Goal: Information Seeking & Learning: Learn about a topic

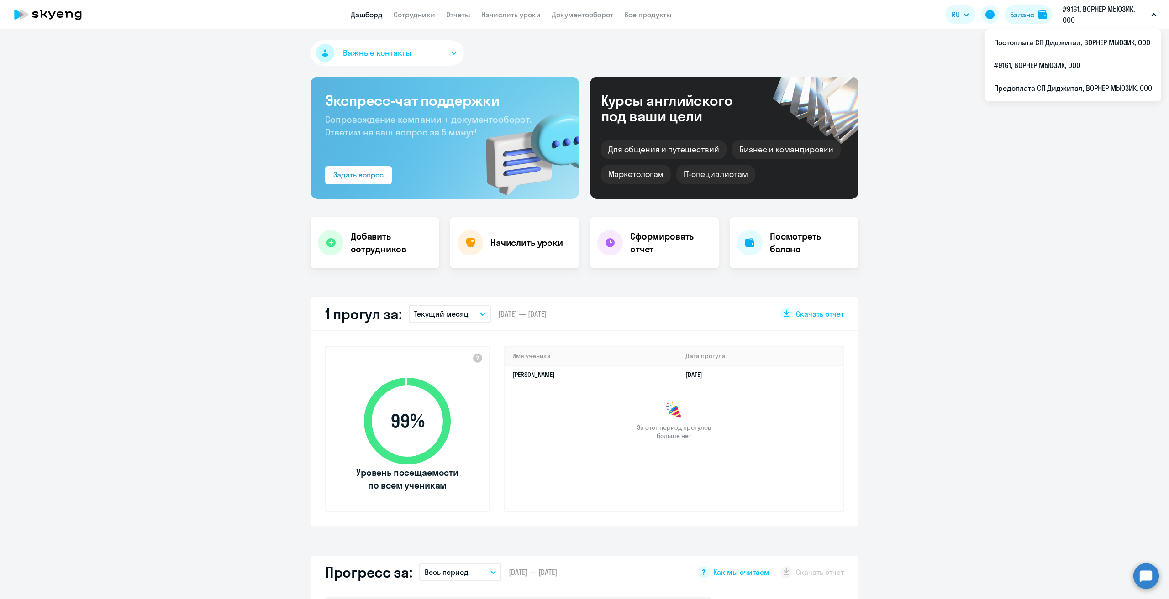
click at [1097, 15] on p "#9161, ВОРНЕР МЬЮЗИК, ООО" at bounding box center [1104, 15] width 85 height 22
click at [1054, 68] on li "#9161, ВОРНЕР МЬЮЗИК, ООО" at bounding box center [1073, 65] width 176 height 23
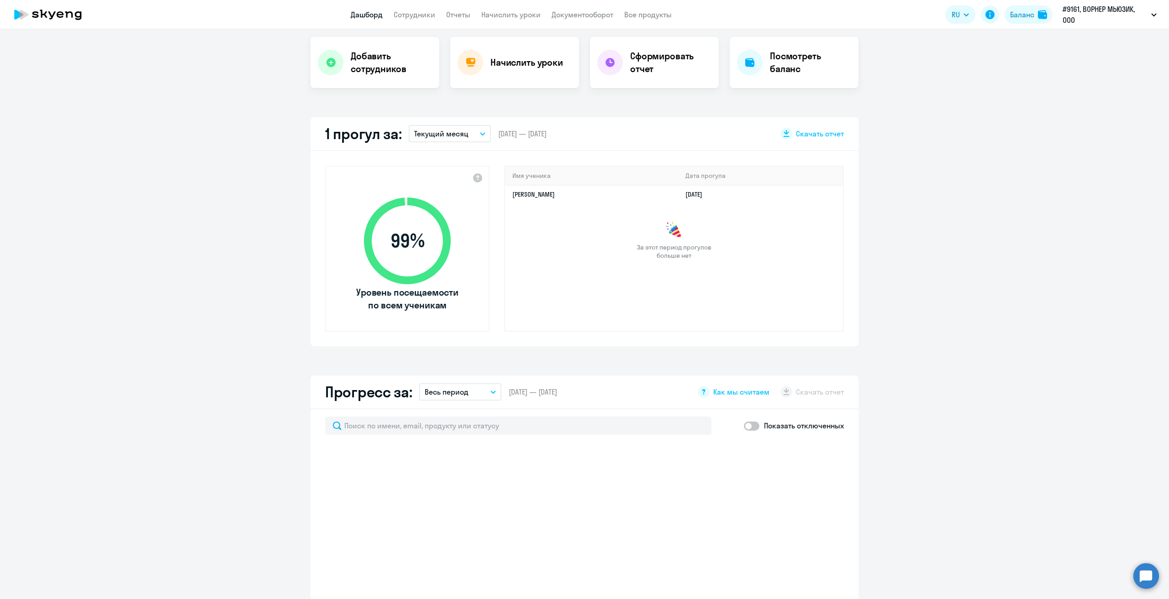
scroll to position [183, 0]
click at [512, 16] on link "Начислить уроки" at bounding box center [510, 14] width 59 height 9
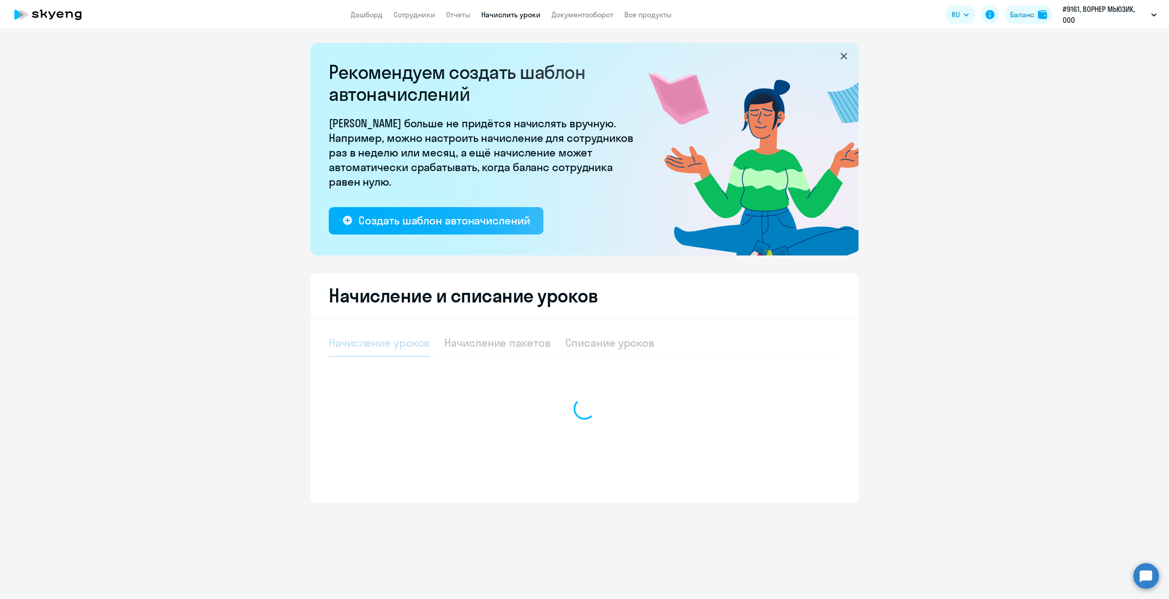
select select "10"
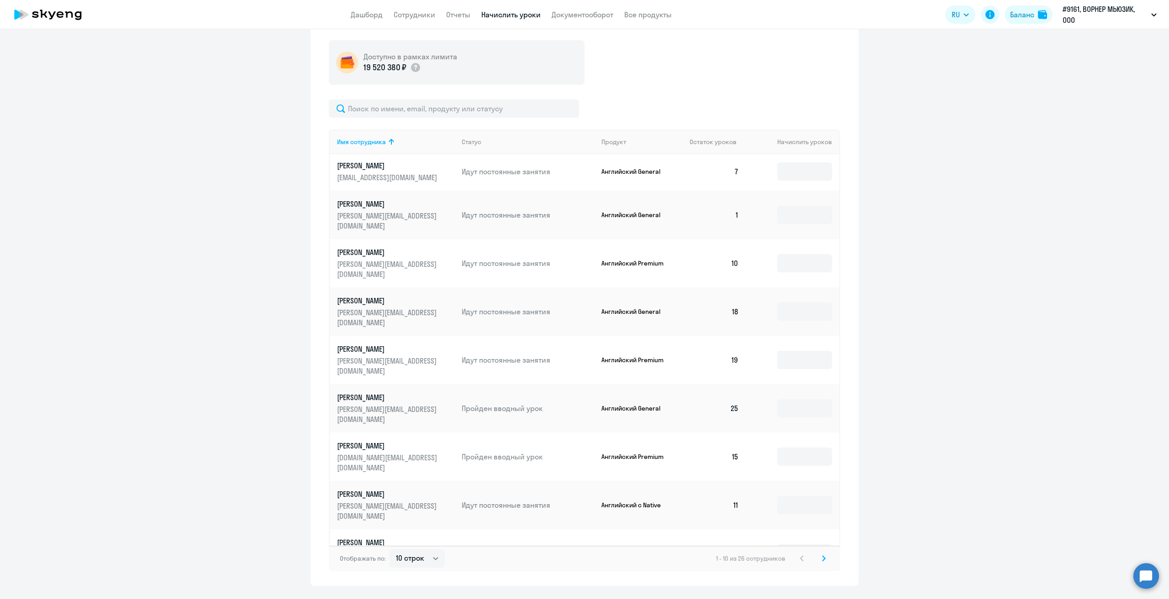
scroll to position [342, 0]
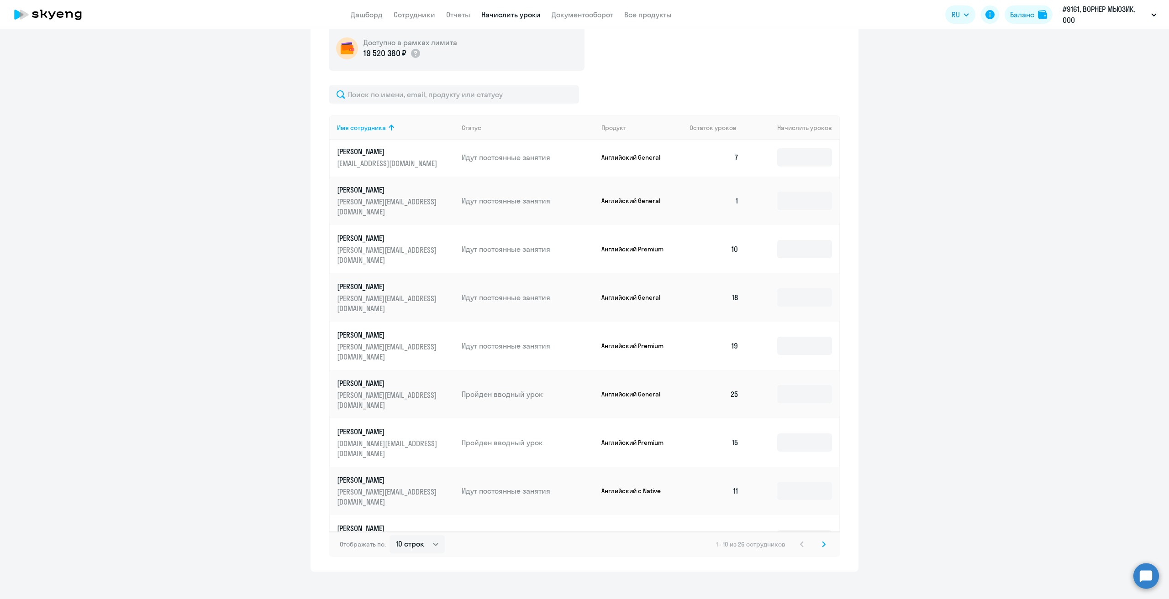
click at [822, 543] on icon at bounding box center [823, 544] width 3 height 5
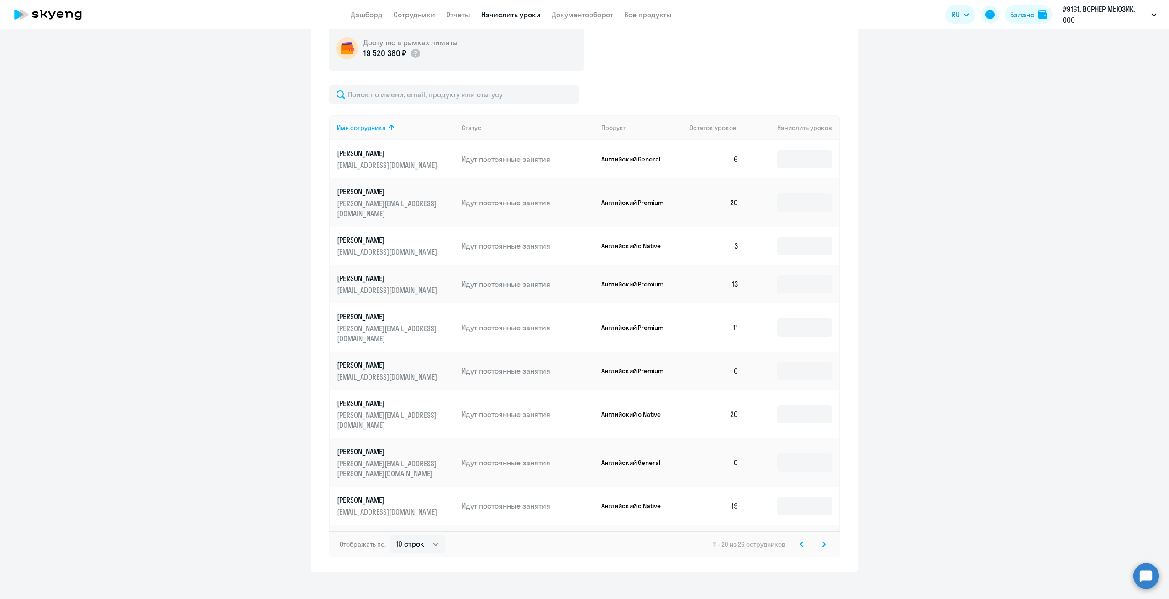
scroll to position [342, 0]
click at [822, 541] on icon at bounding box center [824, 544] width 4 height 6
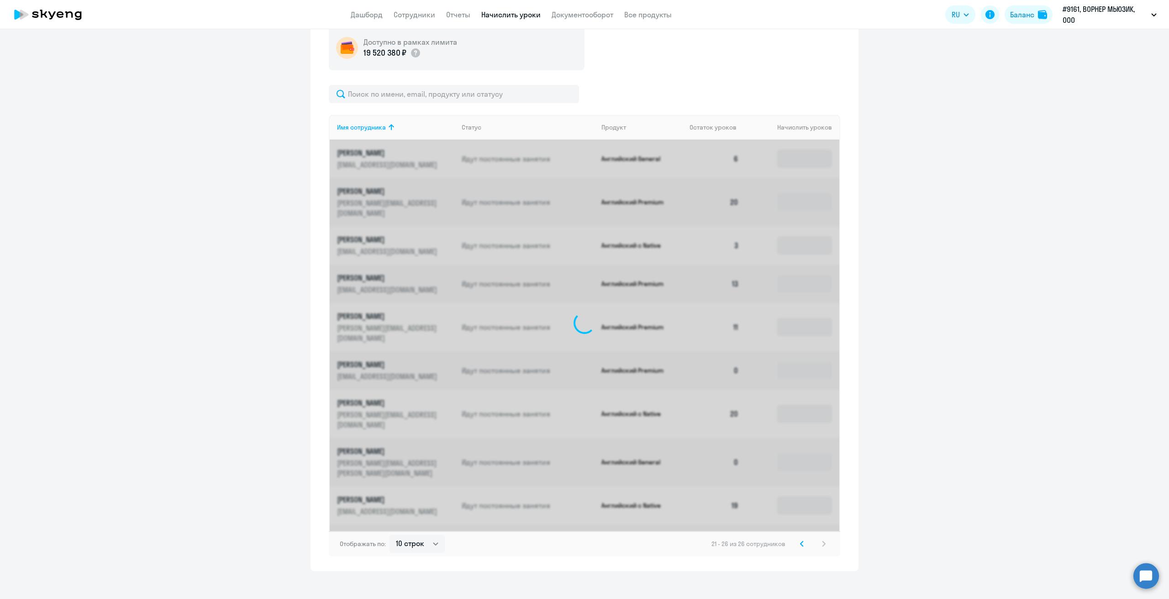
scroll to position [189, 0]
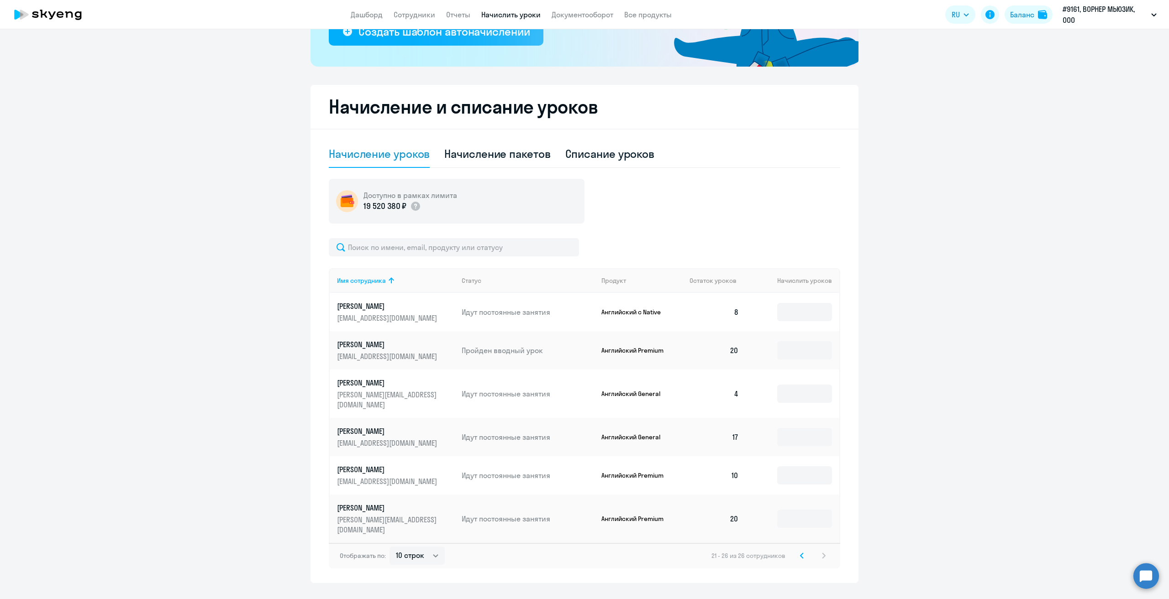
click at [799, 551] on svg-icon at bounding box center [801, 556] width 11 height 11
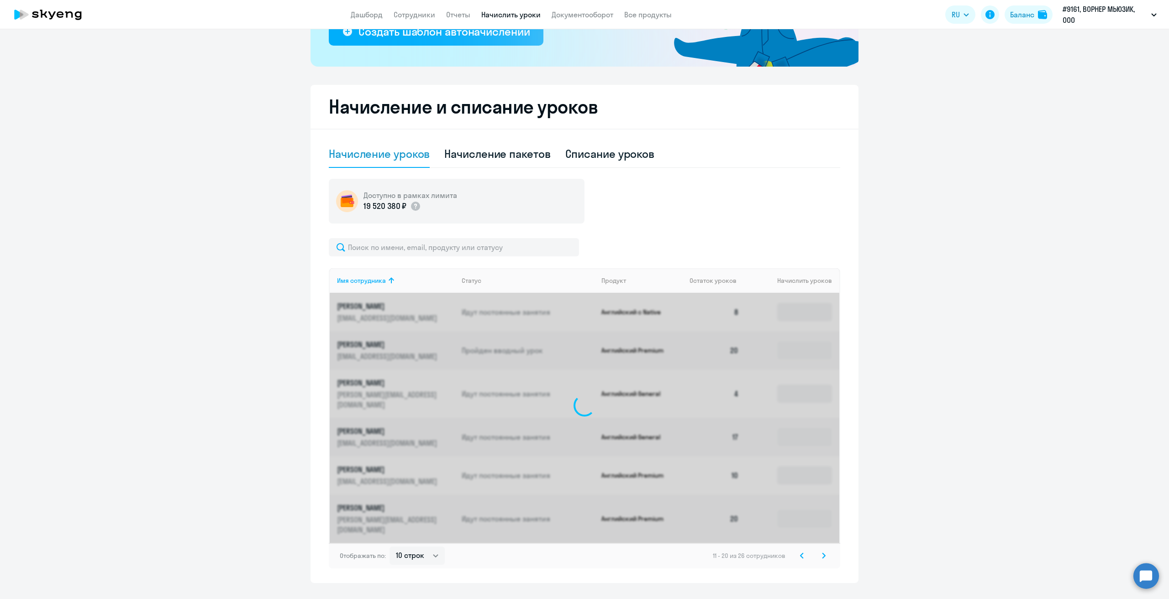
scroll to position [342, 0]
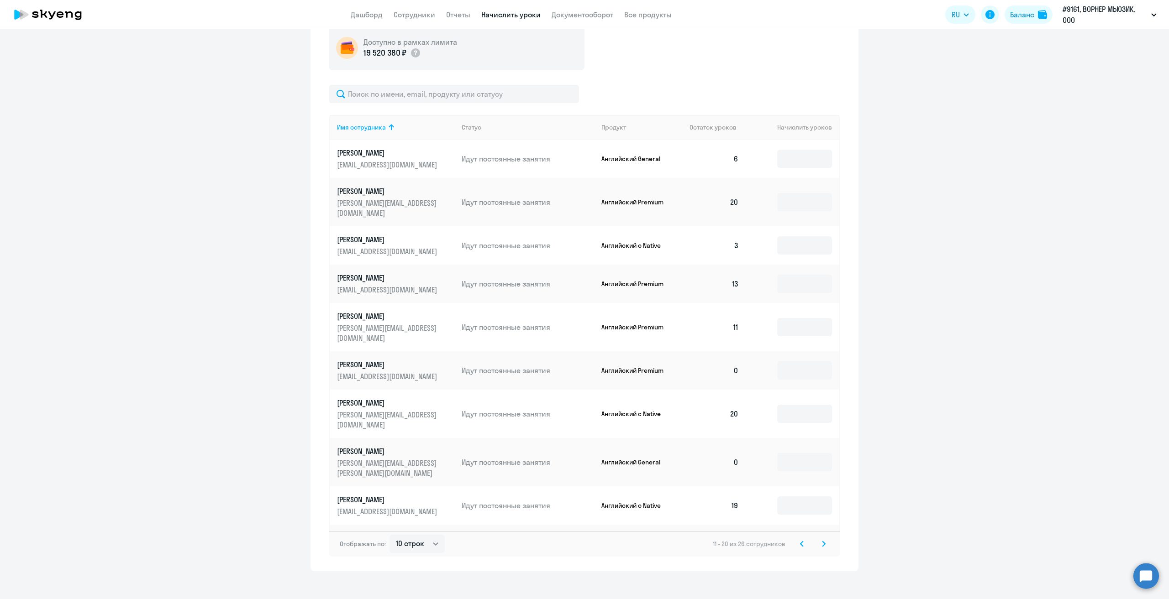
click at [796, 539] on svg-icon at bounding box center [801, 544] width 11 height 11
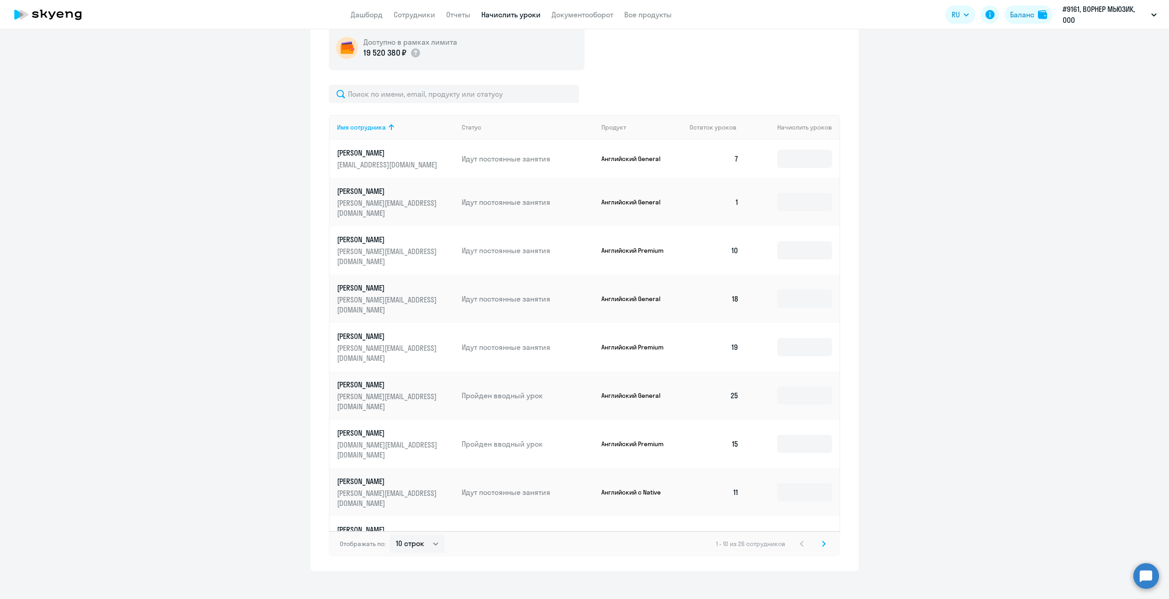
click at [818, 545] on svg-icon at bounding box center [823, 544] width 11 height 11
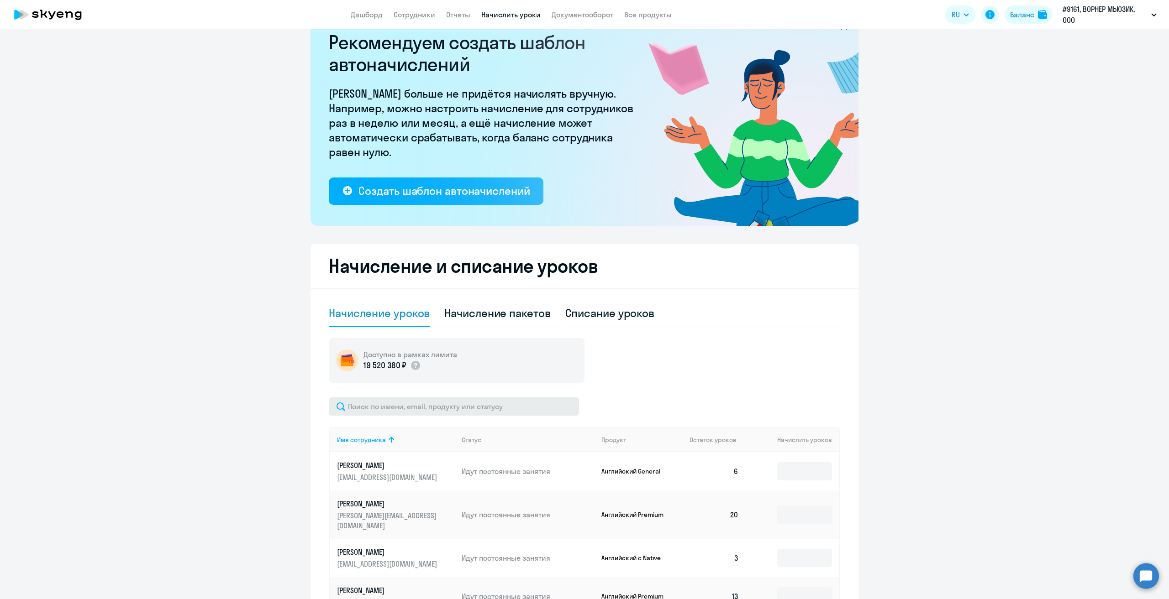
scroll to position [23, 0]
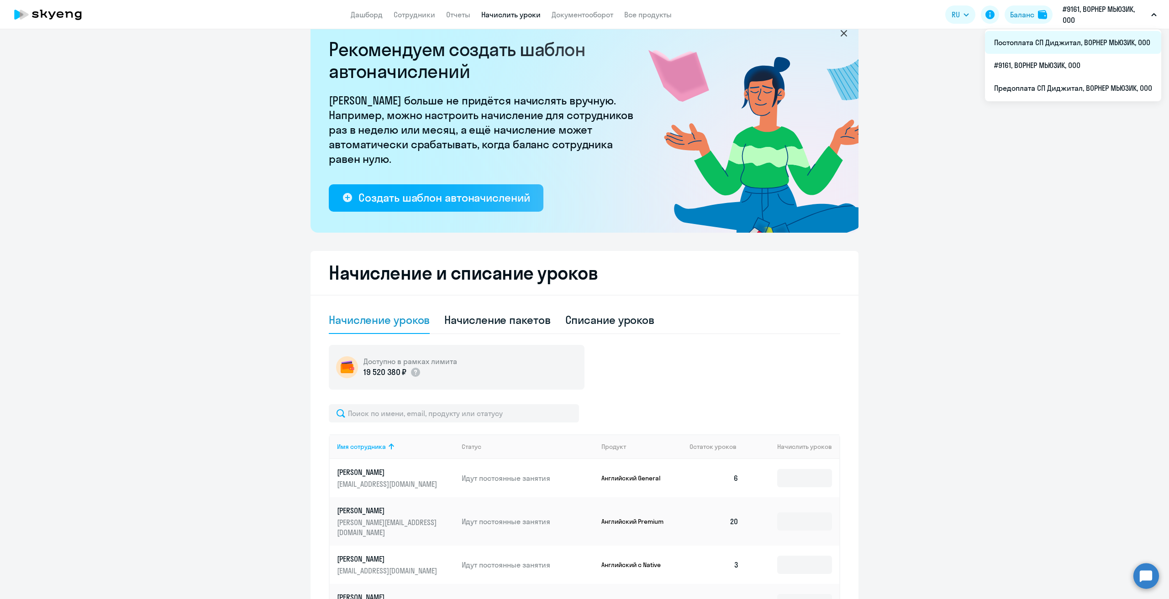
click at [1026, 42] on li "Постоплата СП Диджитал, ВОРНЕР МЬЮЗИК, ООО" at bounding box center [1073, 42] width 176 height 23
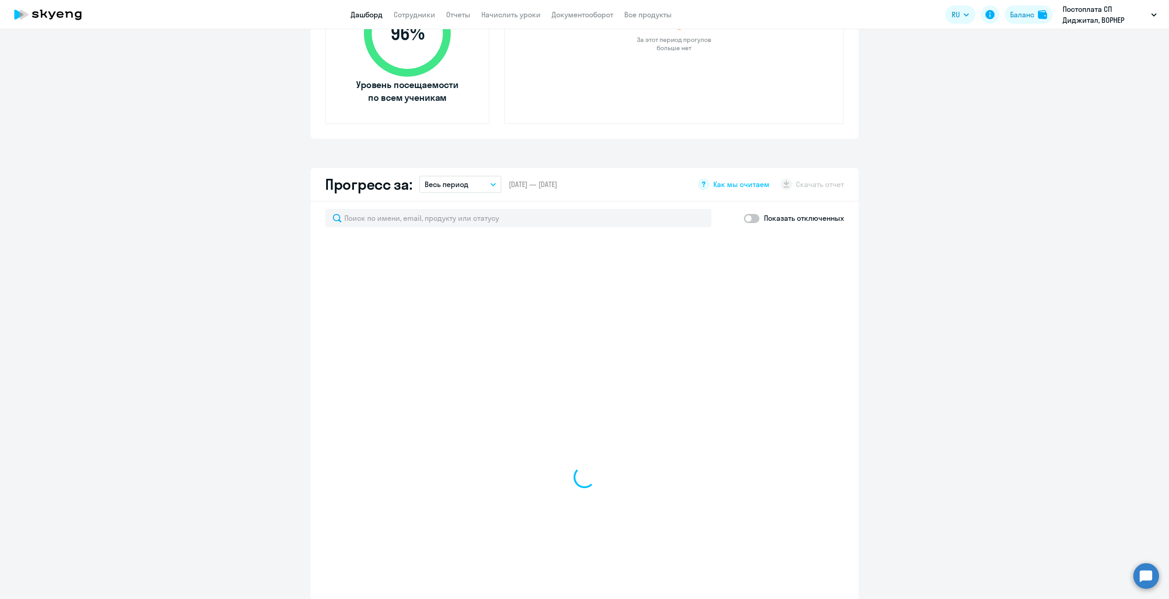
scroll to position [388, 0]
select select "30"
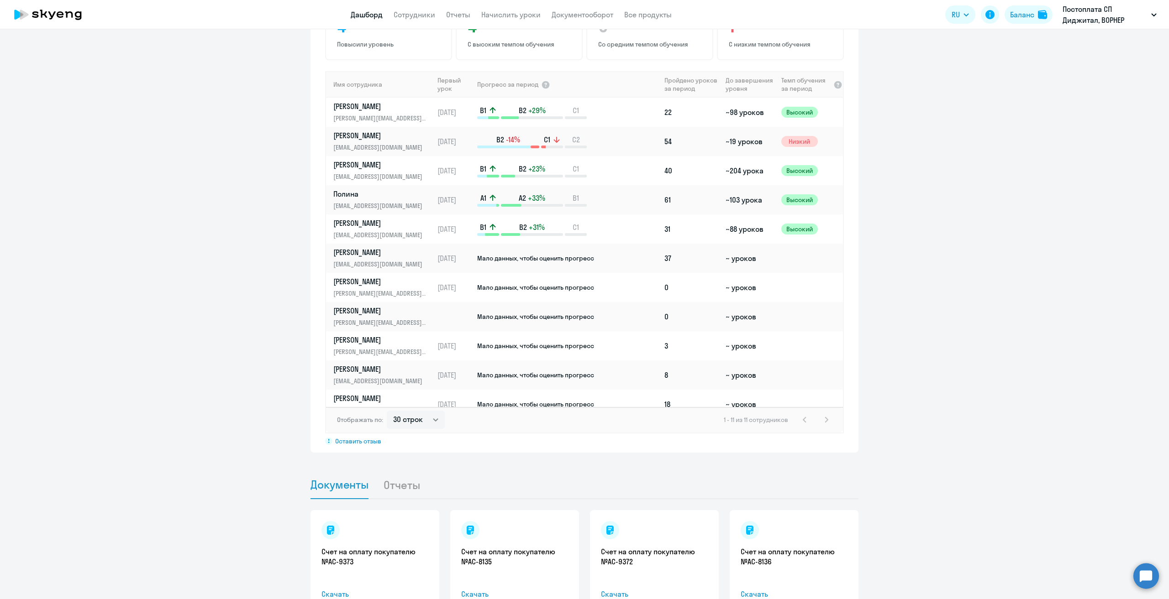
scroll to position [118, 0]
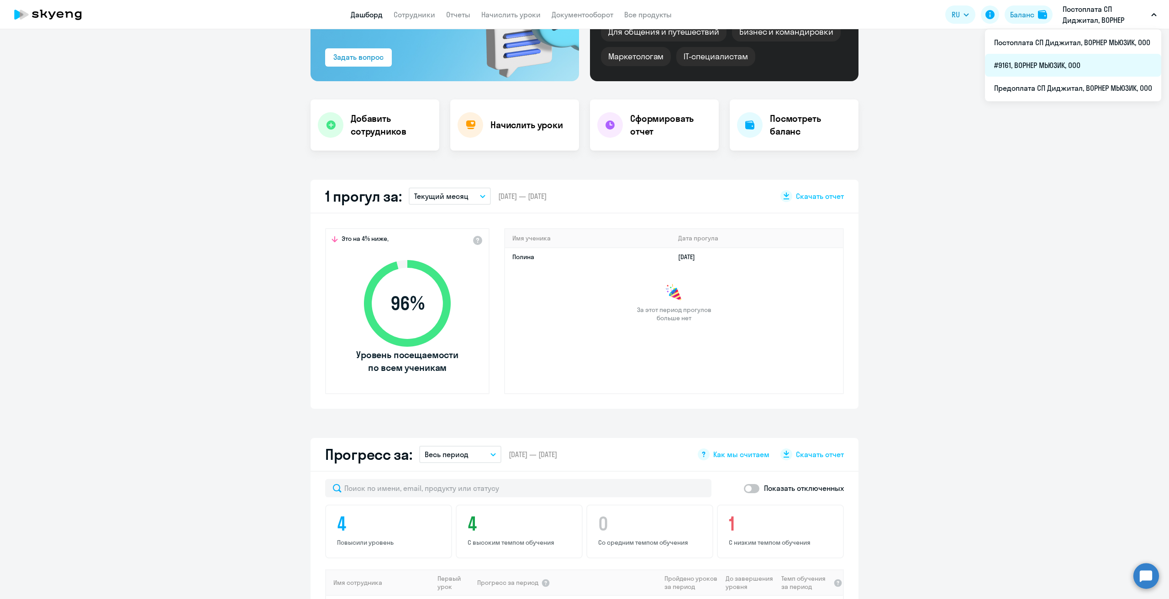
click at [1045, 62] on li "#9161, ВОРНЕР МЬЮЗИК, ООО" at bounding box center [1073, 65] width 176 height 23
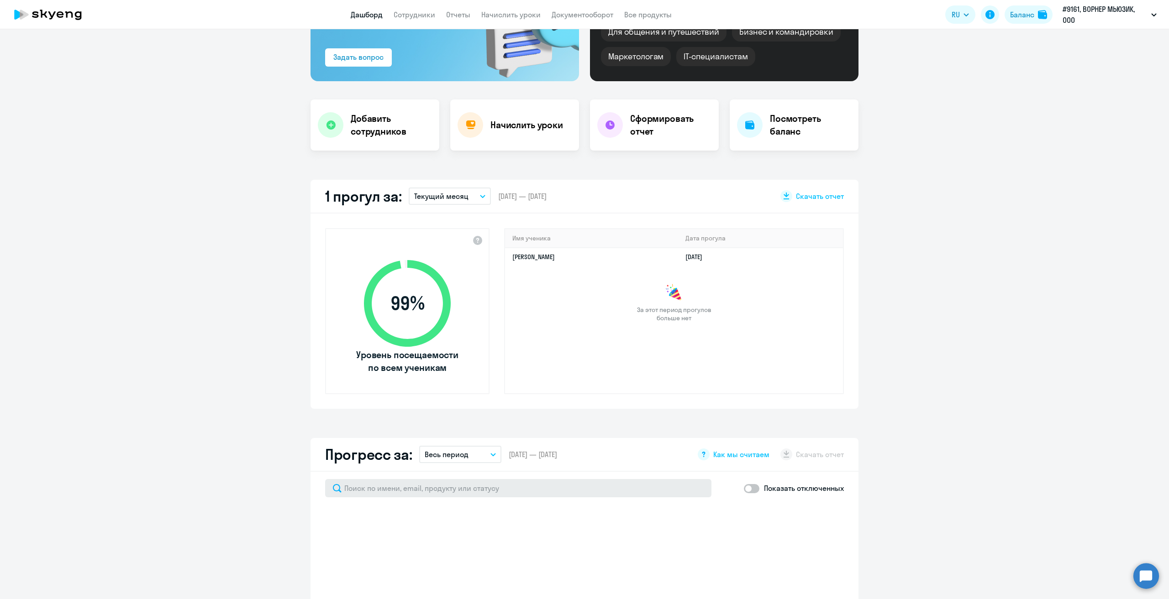
scroll to position [300, 0]
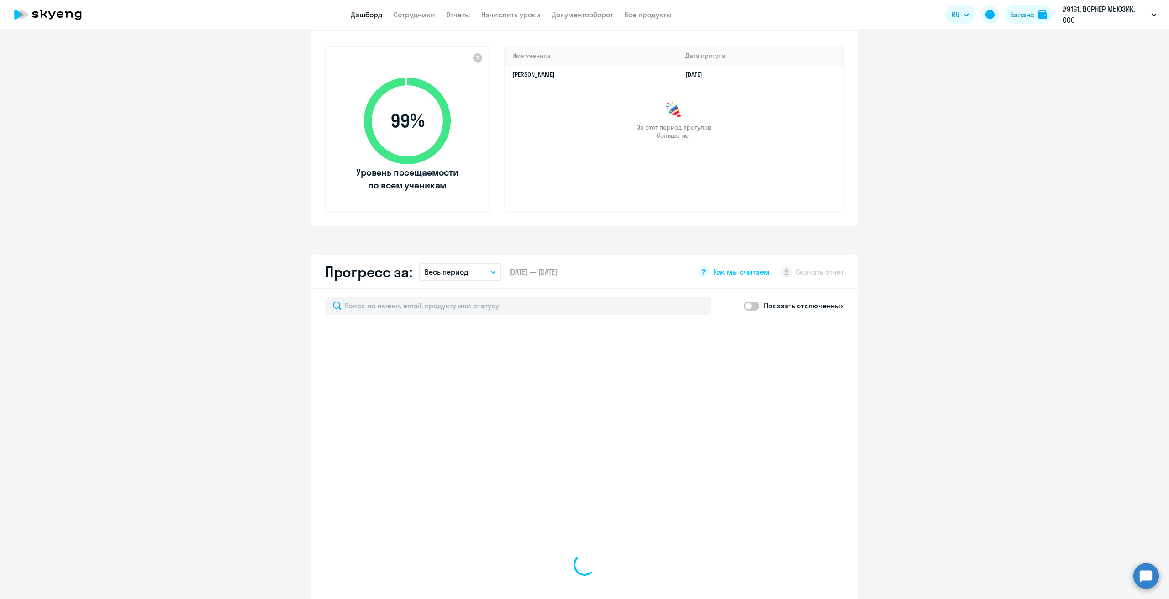
select select "30"
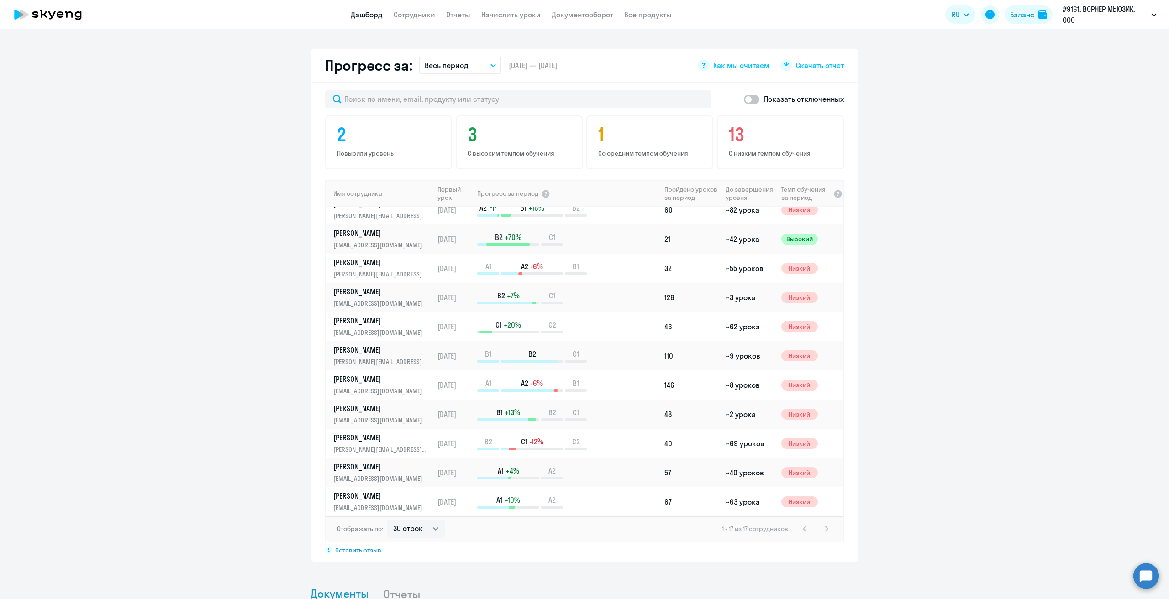
scroll to position [187, 0]
click at [343, 471] on p "[PERSON_NAME]" at bounding box center [380, 466] width 94 height 10
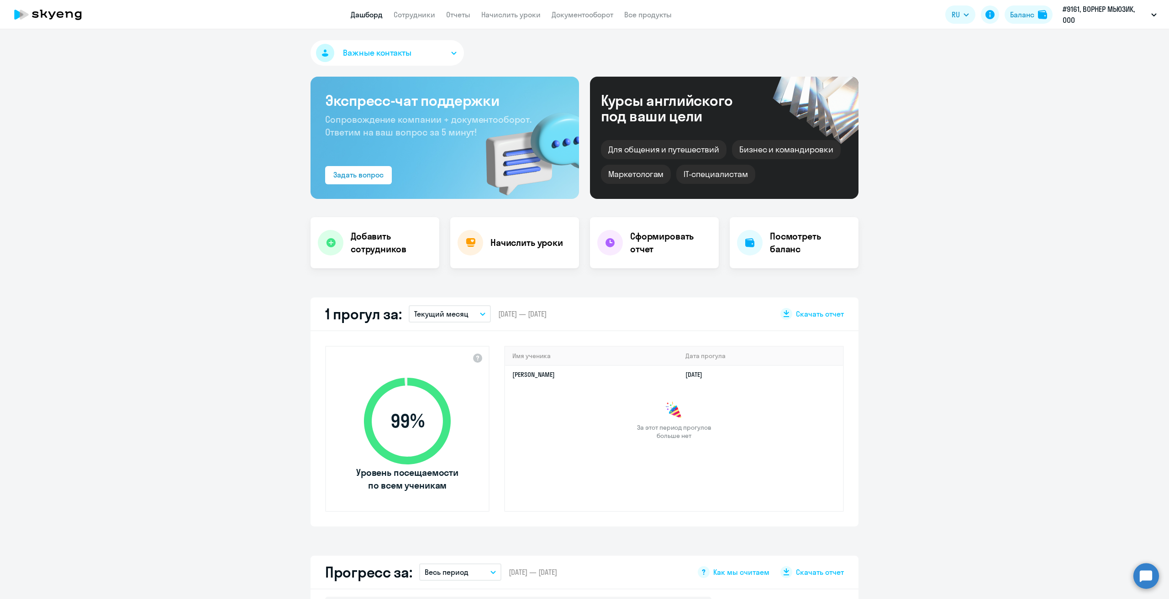
select select "english"
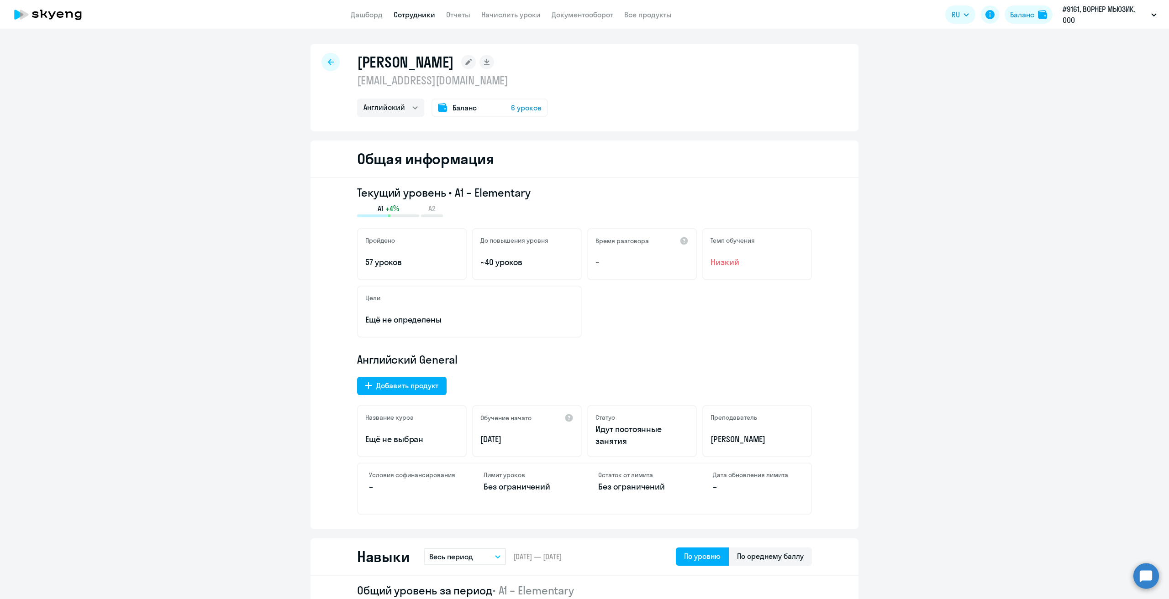
click at [322, 58] on div at bounding box center [330, 62] width 18 height 18
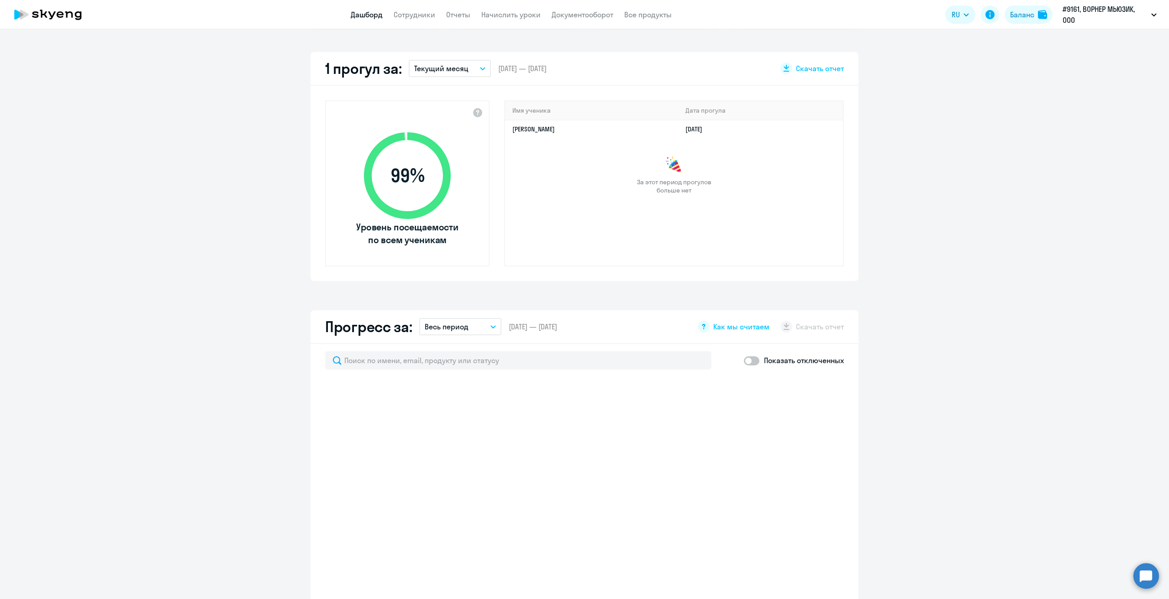
scroll to position [243, 0]
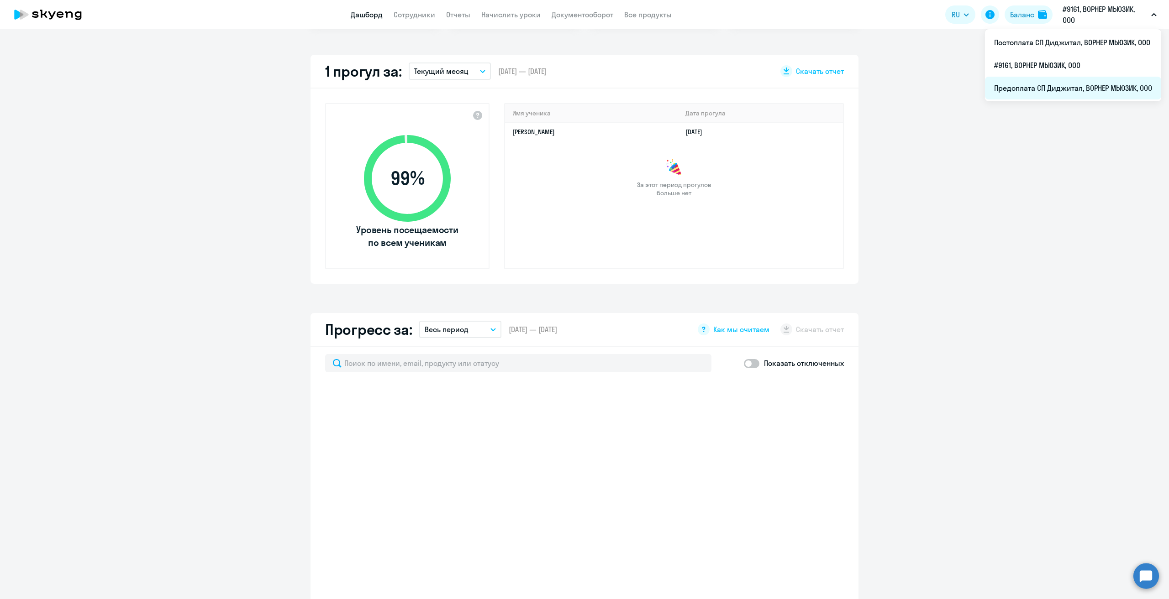
select select "30"
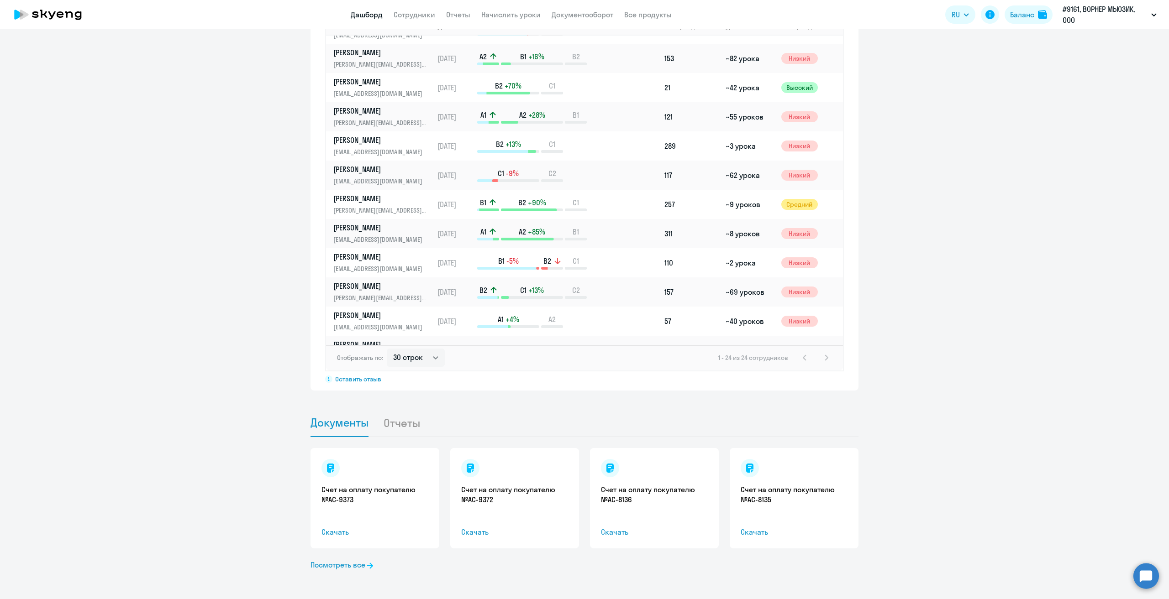
scroll to position [180, 0]
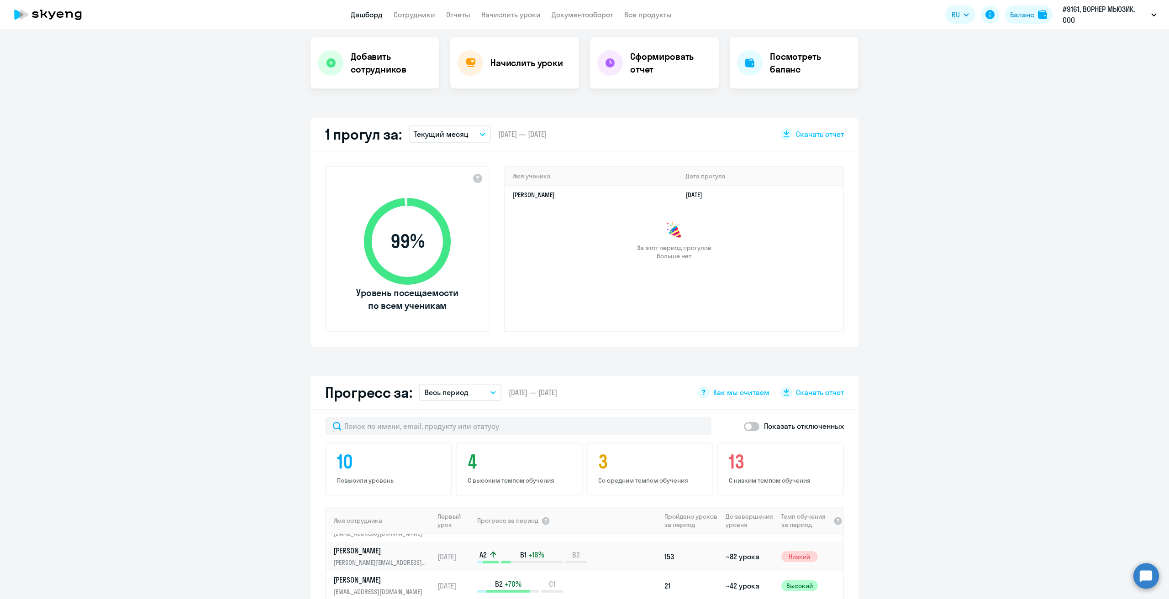
click at [750, 428] on span at bounding box center [752, 426] width 16 height 9
click at [744, 427] on input "checkbox" at bounding box center [743, 426] width 0 height 0
checkbox input "true"
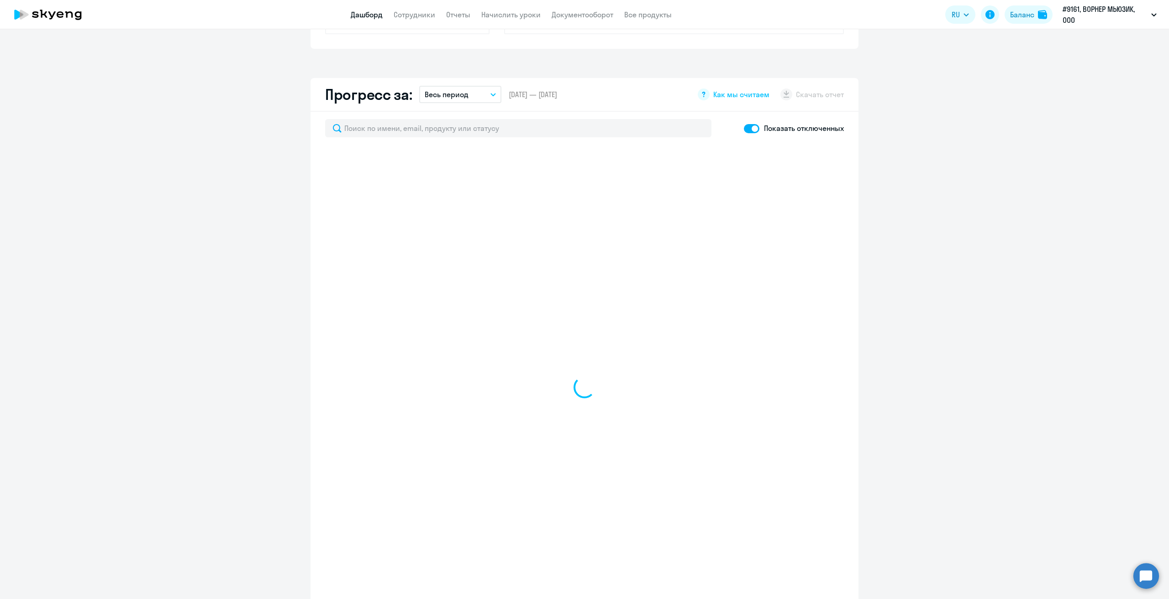
scroll to position [481, 0]
select select "30"
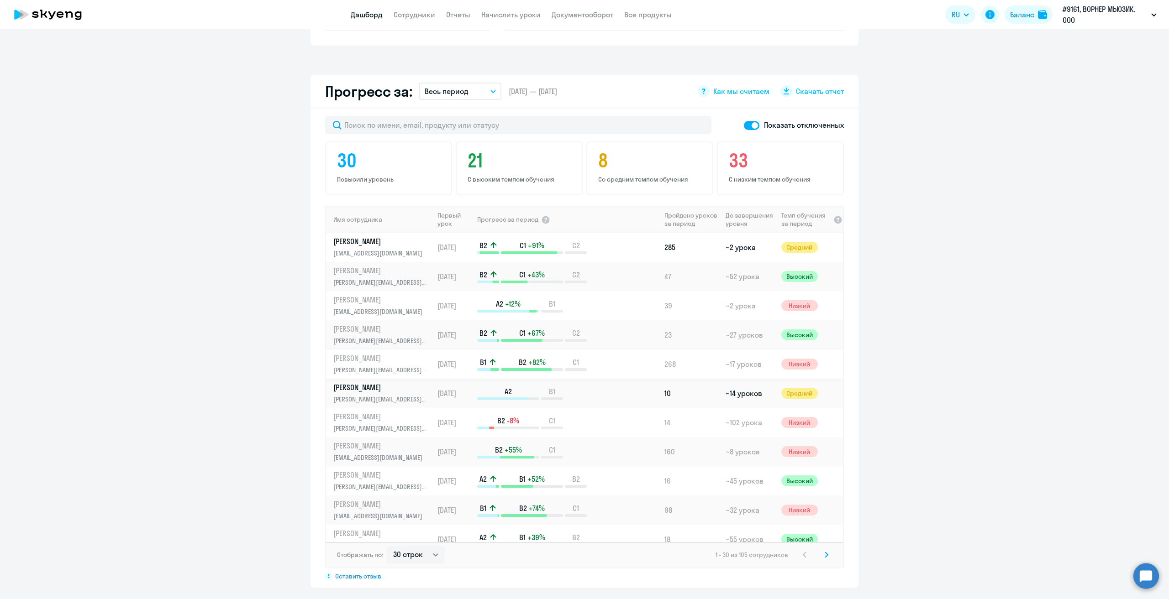
click at [347, 363] on link "[PERSON_NAME] [PERSON_NAME][EMAIL_ADDRESS][DOMAIN_NAME]" at bounding box center [383, 364] width 100 height 22
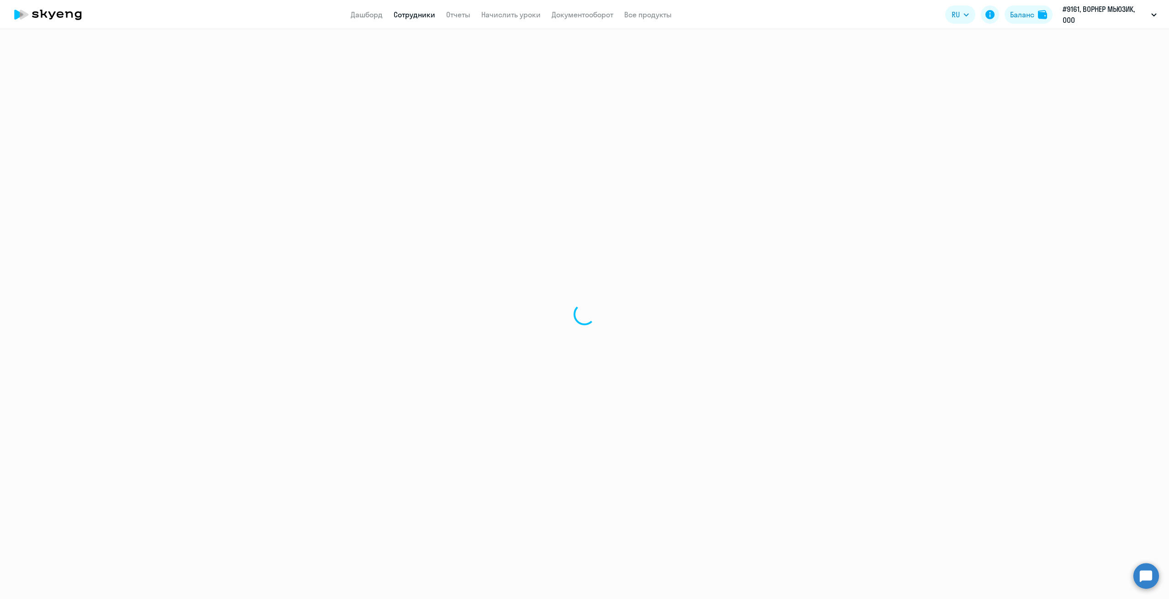
select select "english"
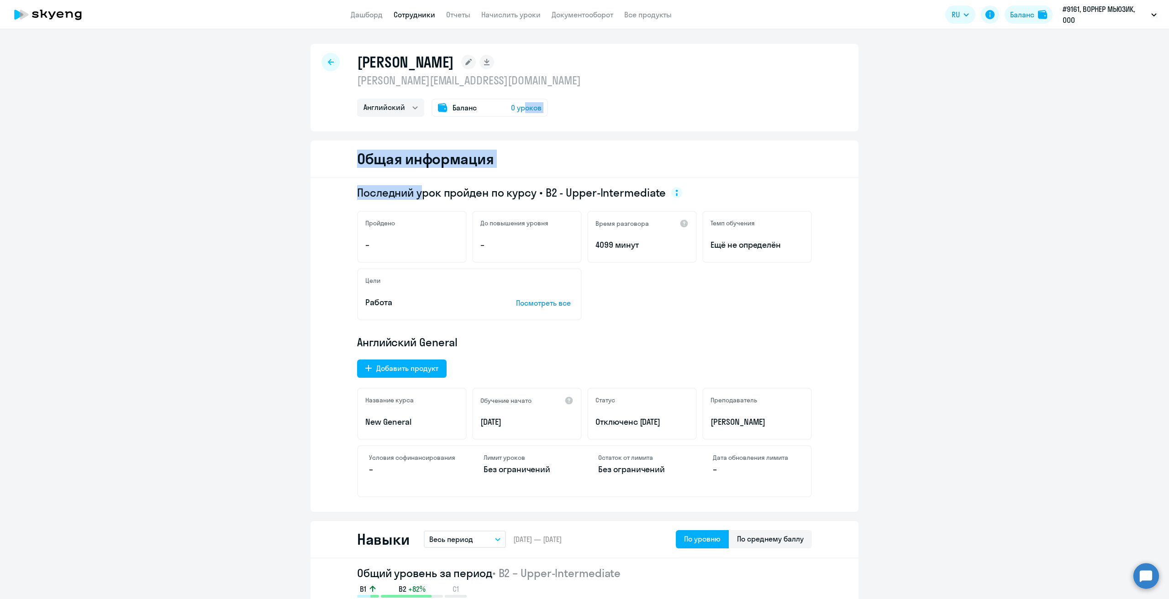
drag, startPoint x: 519, startPoint y: 110, endPoint x: 416, endPoint y: 194, distance: 133.3
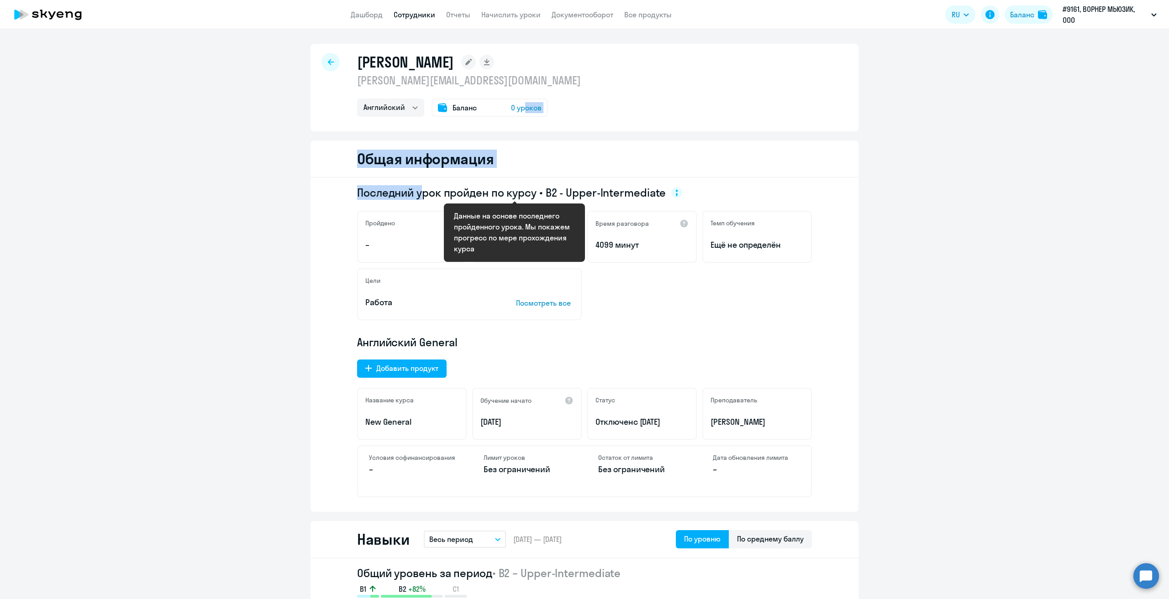
click at [568, 153] on div "Общая информация" at bounding box center [584, 159] width 548 height 37
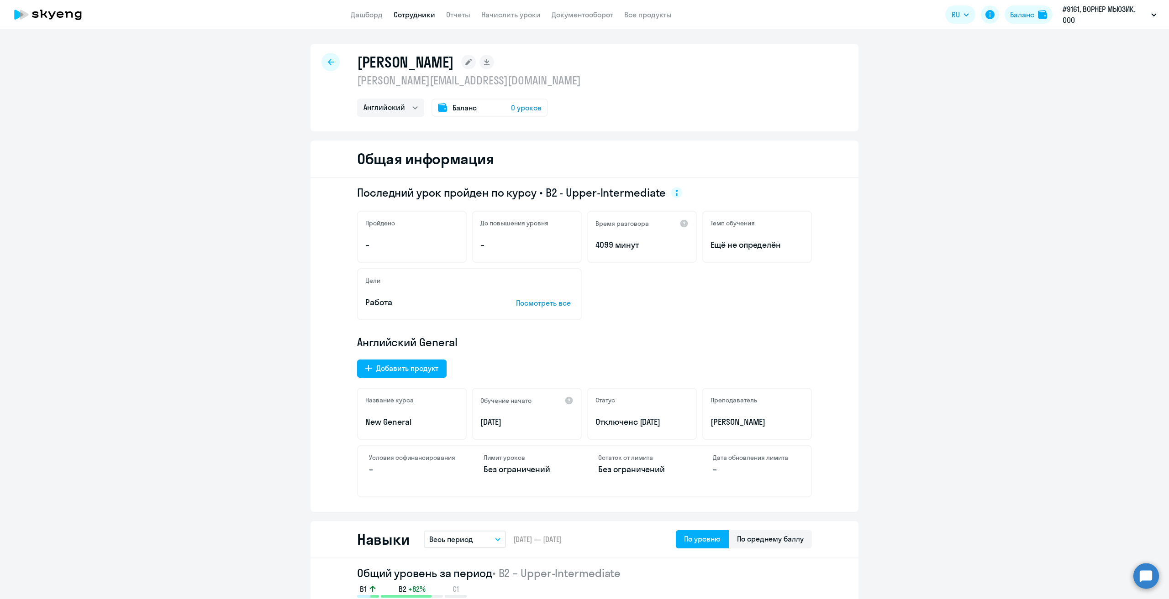
click at [322, 59] on div at bounding box center [330, 62] width 18 height 18
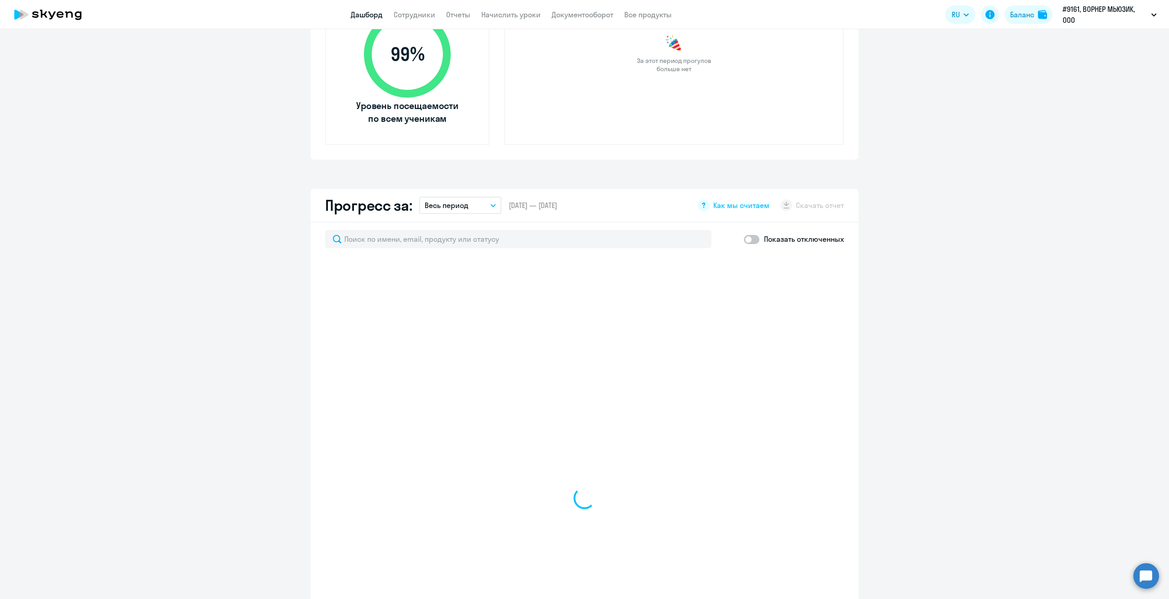
scroll to position [502, 0]
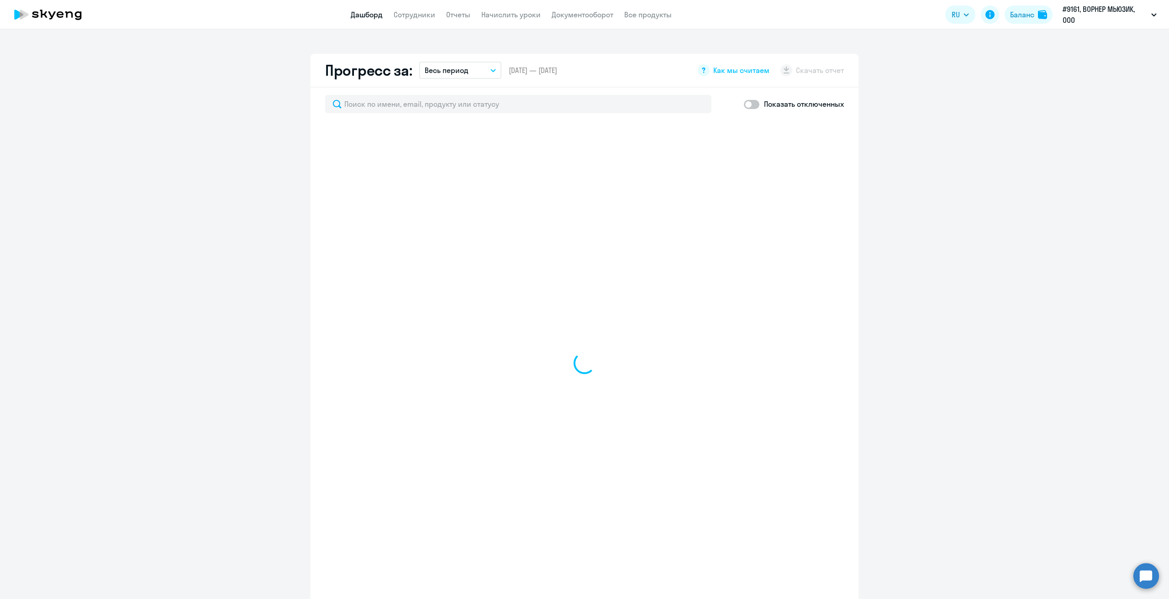
select select "30"
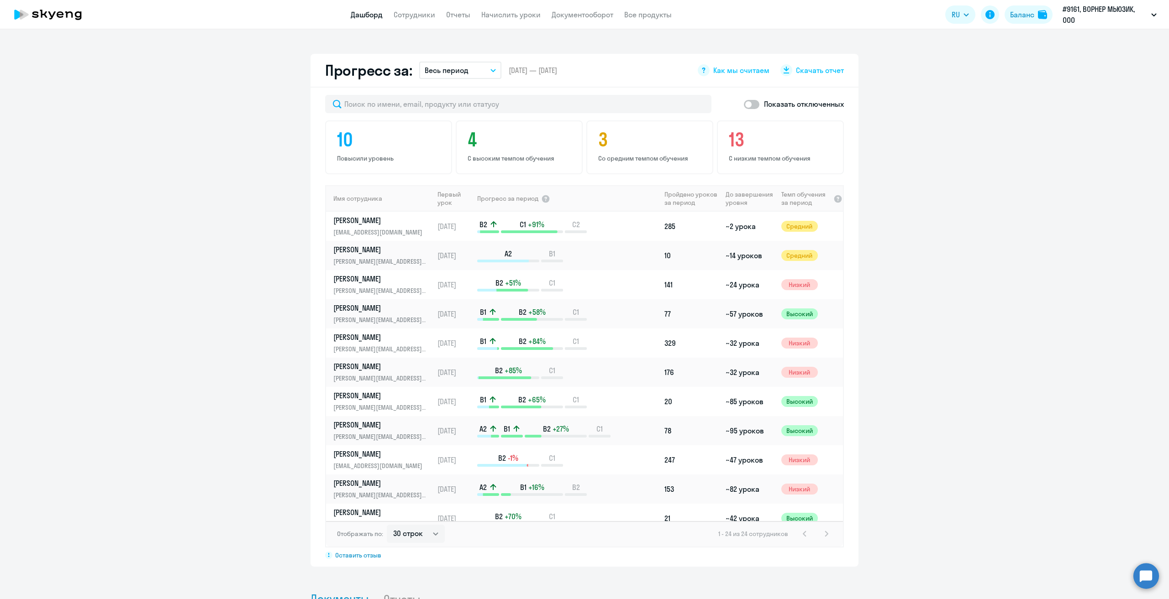
drag, startPoint x: 832, startPoint y: 320, endPoint x: 845, endPoint y: 384, distance: 65.8
click at [844, 386] on div "Показать отключенных 10 Повысили уровень 4 С высоким темпом обучения 3 Со средн…" at bounding box center [584, 327] width 548 height 479
click at [930, 300] on app-progress-dashboard "Прогресс за: Весь период – [DATE] — [DATE] Как мы считаем Скачать отчет Показат…" at bounding box center [584, 310] width 1169 height 513
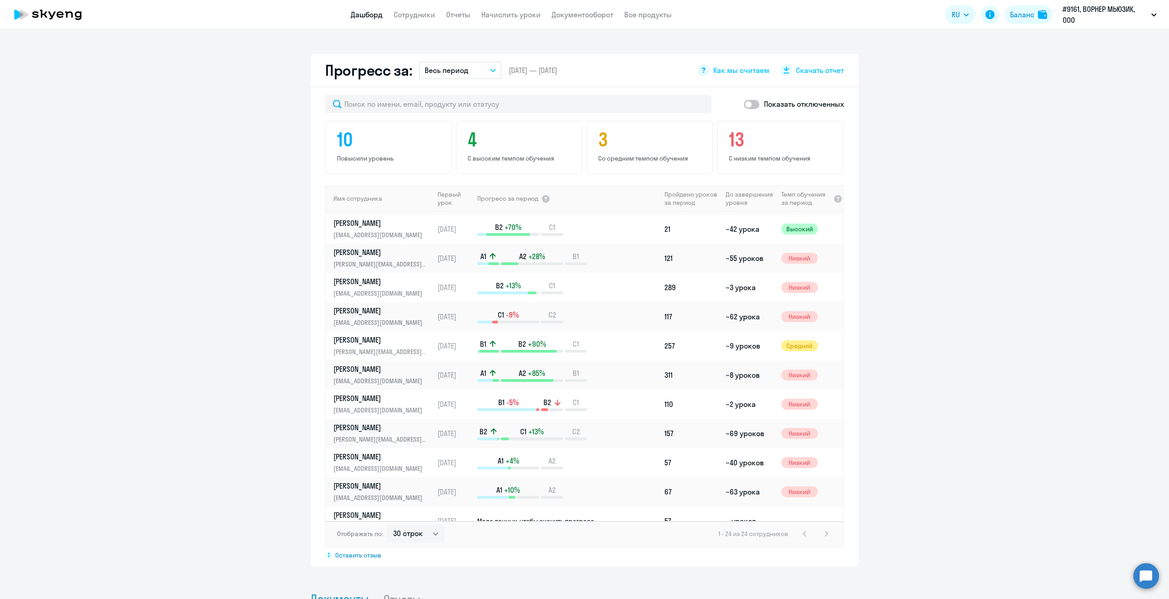
scroll to position [392, 0]
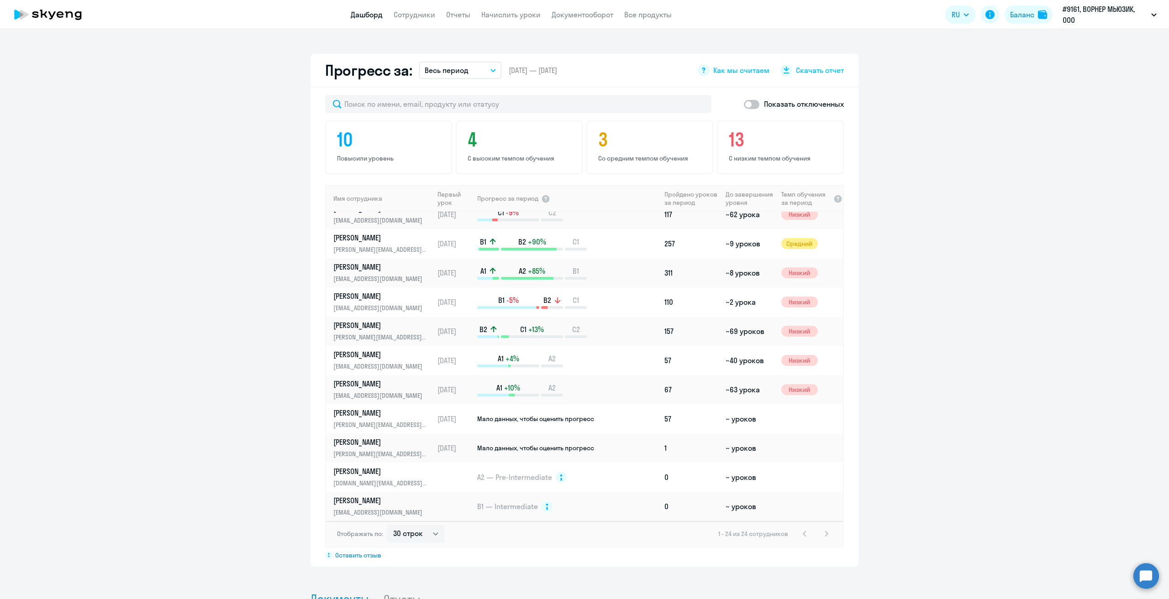
drag, startPoint x: 839, startPoint y: 309, endPoint x: 852, endPoint y: 519, distance: 210.8
click at [852, 519] on div "Показать отключенных 10 Повысили уровень 4 С высоким темпом обучения 3 Со средн…" at bounding box center [584, 327] width 548 height 479
click at [365, 360] on link "[PERSON_NAME] [EMAIL_ADDRESS][DOMAIN_NAME]" at bounding box center [383, 361] width 100 height 22
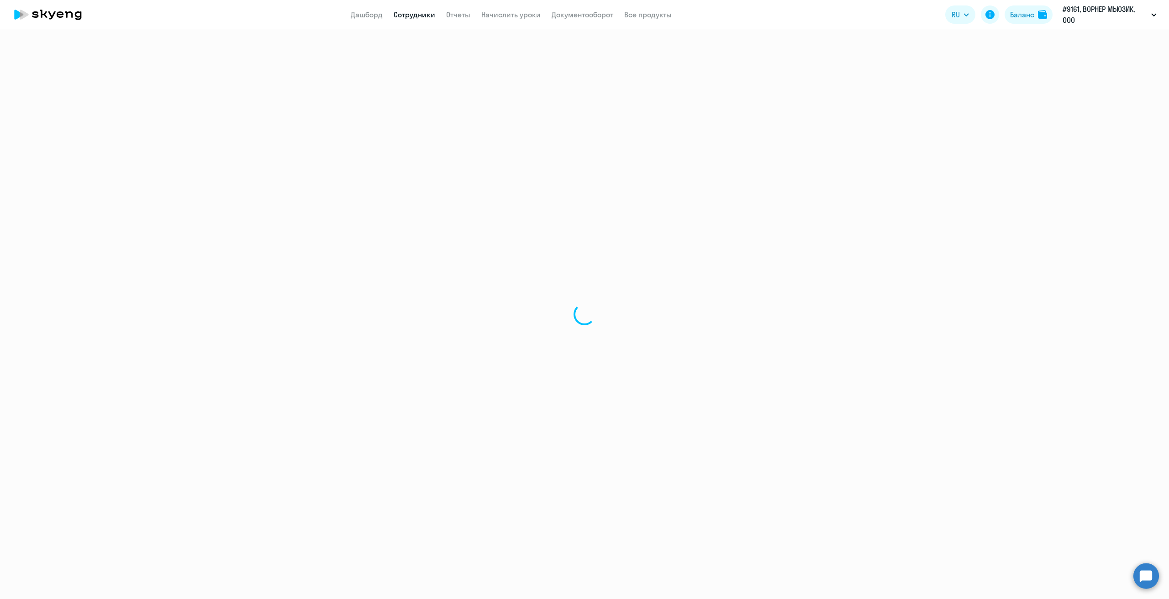
select select "english"
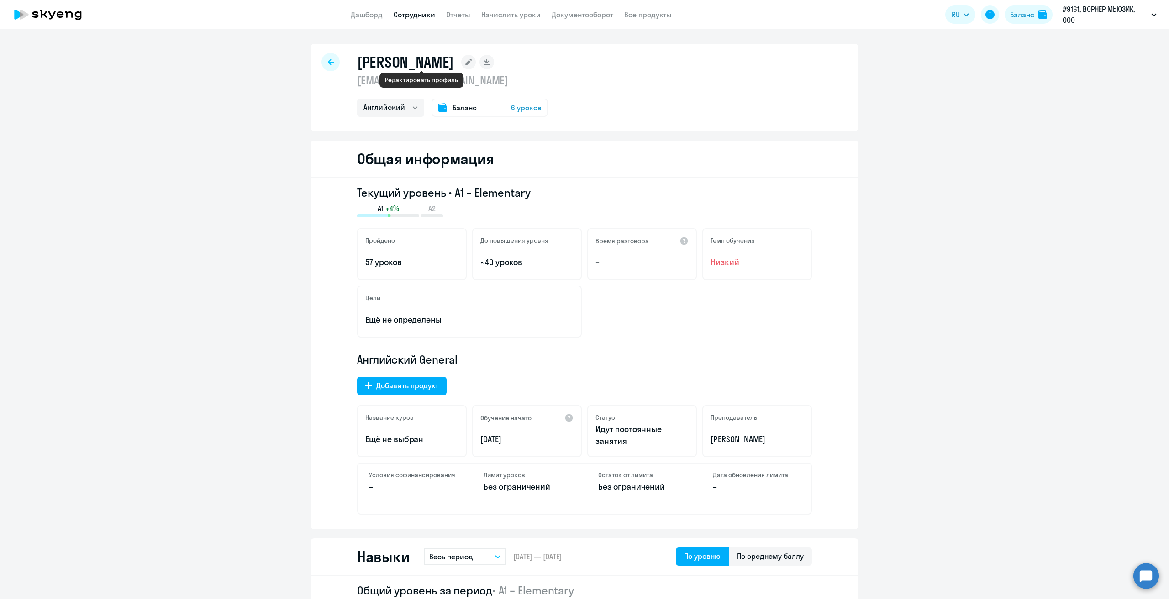
click at [461, 66] on rect at bounding box center [468, 62] width 15 height 15
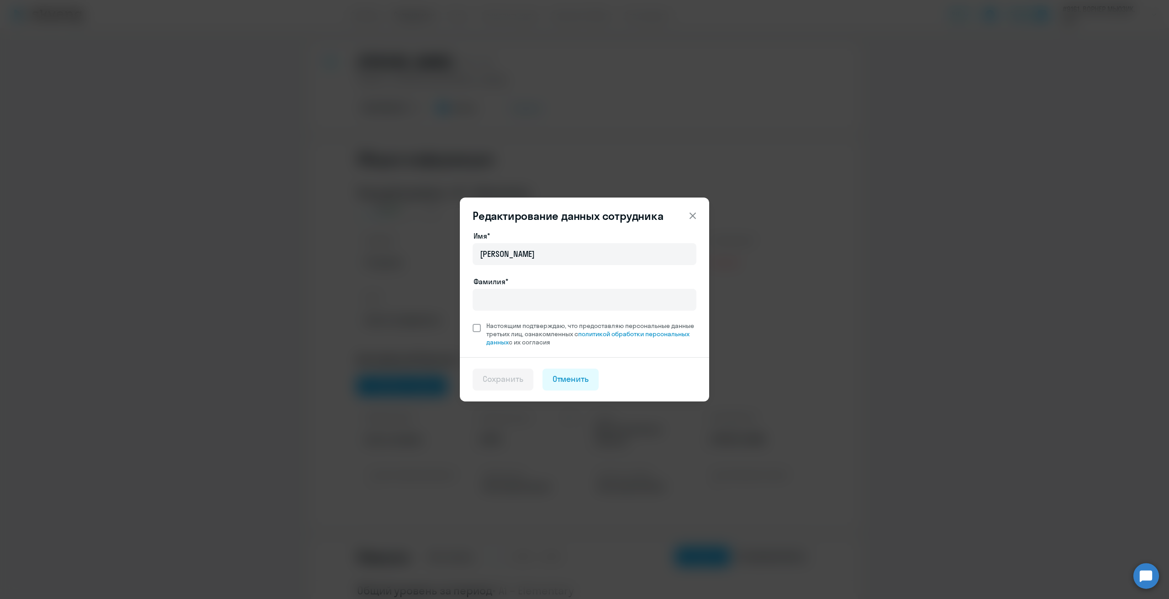
click at [477, 328] on span at bounding box center [476, 328] width 8 height 8
click at [472, 322] on input "Настоящим подтверждаю, что предоставляю персональные данные третьих лиц, ознако…" at bounding box center [472, 321] width 0 height 0
checkbox input "true"
click at [692, 217] on icon at bounding box center [692, 216] width 6 height 6
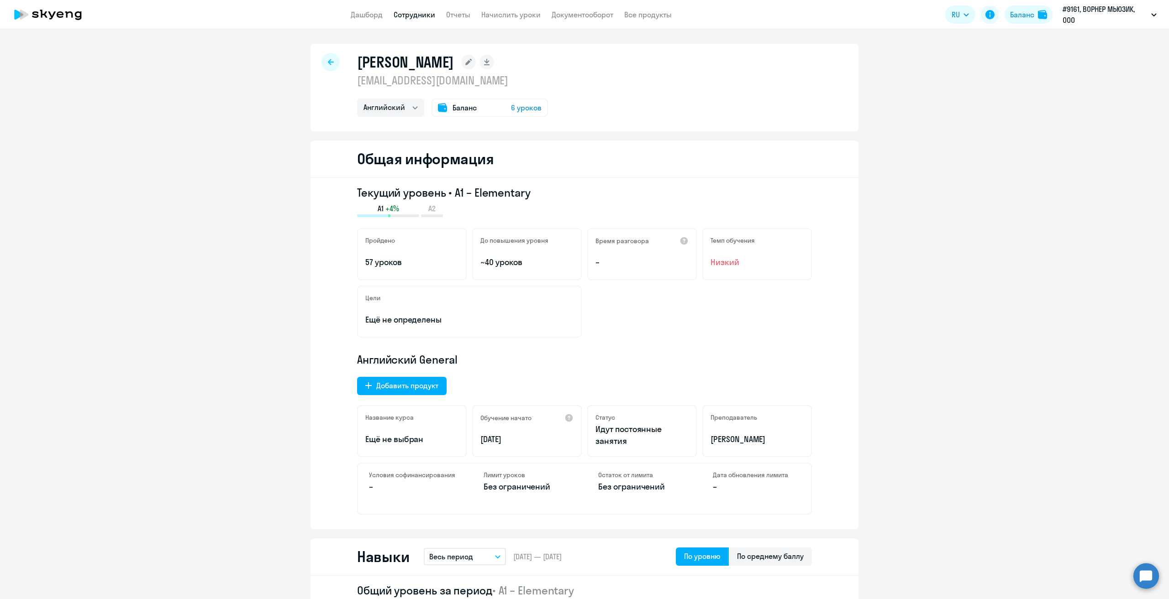
click at [325, 57] on div at bounding box center [330, 62] width 18 height 18
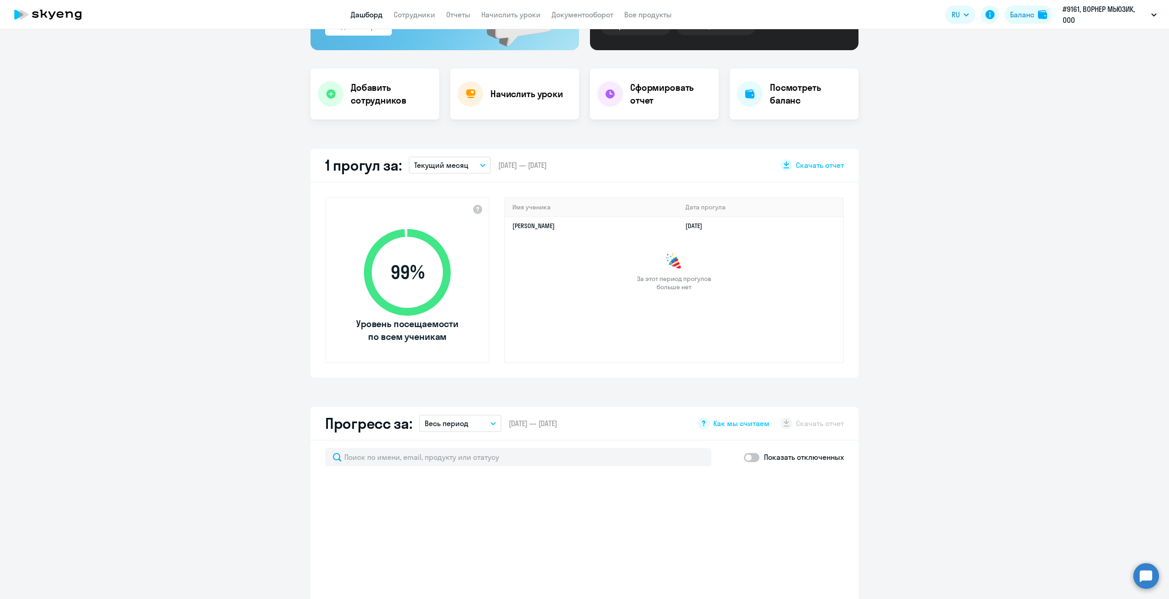
scroll to position [174, 0]
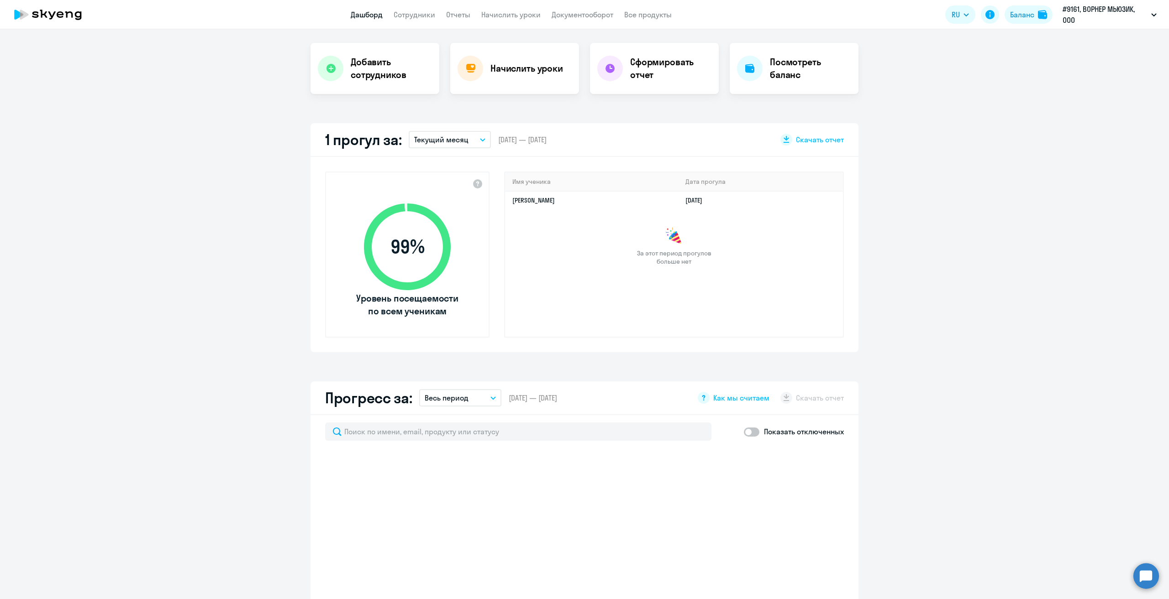
click at [753, 432] on span at bounding box center [752, 432] width 16 height 9
click at [744, 432] on input "checkbox" at bounding box center [743, 432] width 0 height 0
checkbox input "true"
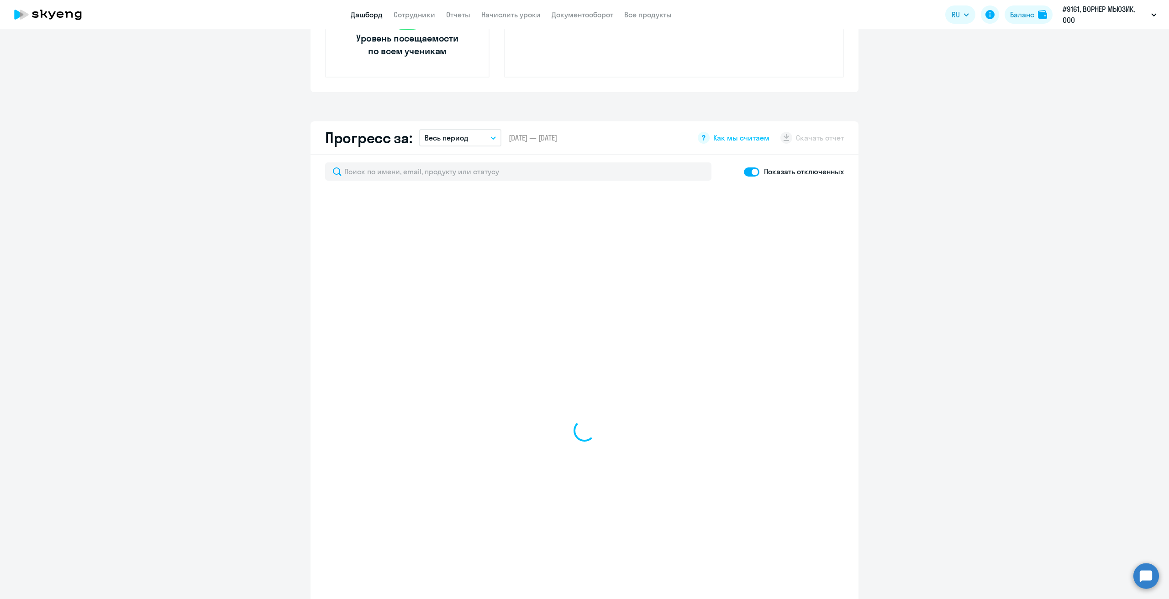
scroll to position [437, 0]
select select "30"
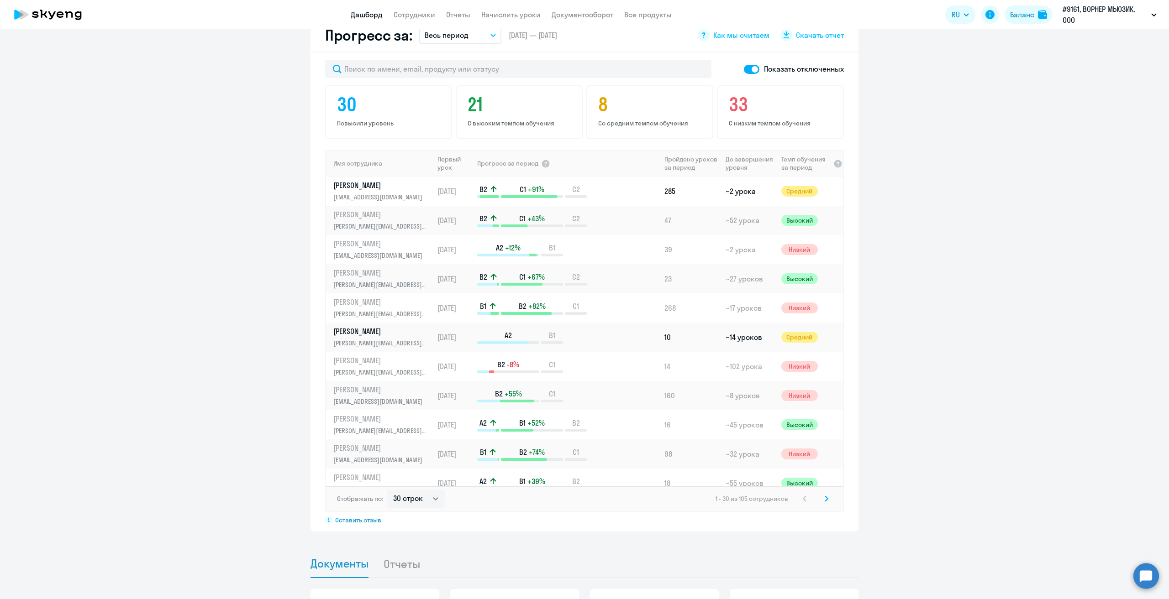
scroll to position [523, 0]
